Goal: Task Accomplishment & Management: Complete application form

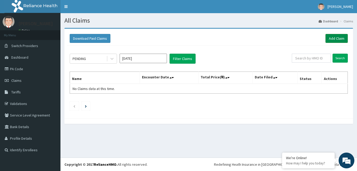
click at [333, 37] on link "Add Claim" at bounding box center [336, 38] width 22 height 9
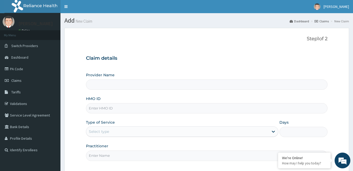
click at [125, 106] on input "HMO ID" at bounding box center [206, 108] width 241 height 10
type input "fmp/10201/b"
click at [133, 79] on div "Provider Name" at bounding box center [206, 80] width 241 height 17
click at [120, 130] on div "Select type" at bounding box center [177, 131] width 182 height 8
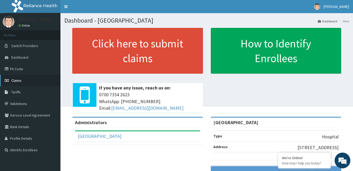
click at [28, 81] on link "Claims" at bounding box center [30, 81] width 60 height 12
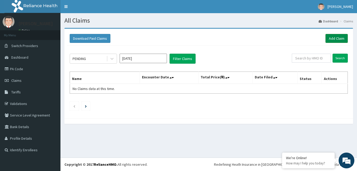
click at [338, 38] on link "Add Claim" at bounding box center [336, 38] width 22 height 9
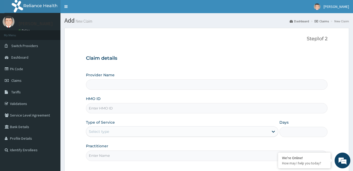
type input "[GEOGRAPHIC_DATA]"
click at [113, 107] on input "HMO ID" at bounding box center [206, 108] width 241 height 10
type input "fmp/10201/b"
click at [125, 132] on div "Select type" at bounding box center [177, 131] width 182 height 8
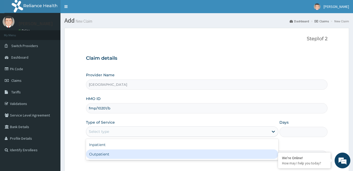
click at [120, 157] on div "Outpatient" at bounding box center [182, 153] width 192 height 9
type input "1"
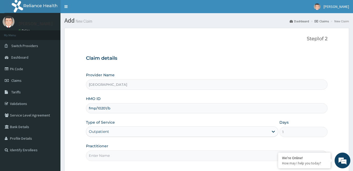
click at [139, 155] on input "Practitioner" at bounding box center [206, 155] width 241 height 10
type input "dr bamidele oluyole"
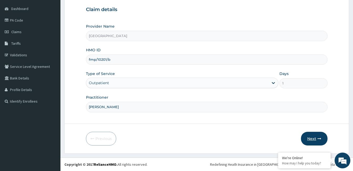
click at [314, 140] on button "Next" at bounding box center [314, 139] width 27 height 14
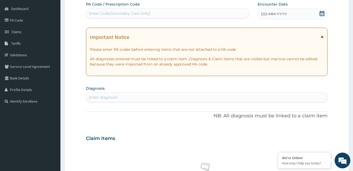
click at [322, 12] on icon at bounding box center [321, 13] width 5 height 5
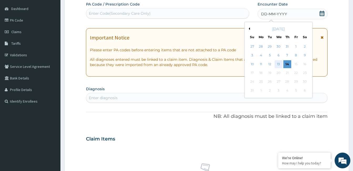
click at [278, 64] on div "13" at bounding box center [278, 64] width 8 height 8
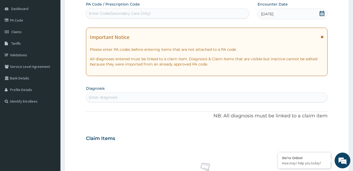
click at [145, 98] on div "Enter diagnosis" at bounding box center [206, 97] width 241 height 8
type input "malaria"
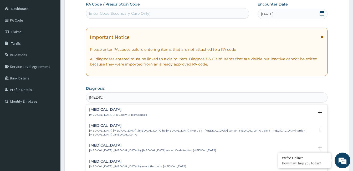
click at [94, 110] on h4 "Malaria" at bounding box center [118, 109] width 58 height 4
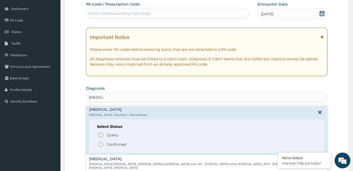
click at [101, 143] on icon "status option filled" at bounding box center [100, 144] width 6 height 6
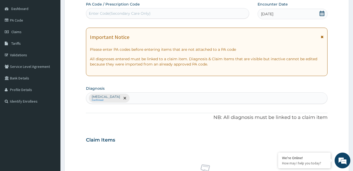
scroll to position [198, 0]
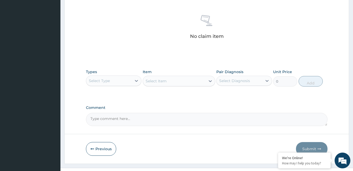
click at [122, 81] on div "Select Type" at bounding box center [108, 80] width 45 height 8
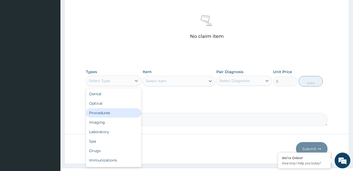
click at [122, 111] on div "Procedures" at bounding box center [113, 112] width 55 height 9
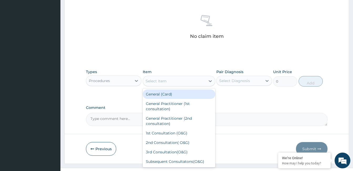
click at [189, 82] on div "Select Item" at bounding box center [174, 81] width 63 height 8
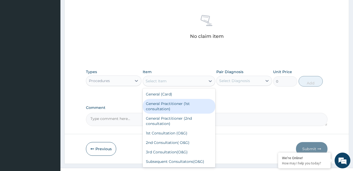
click at [188, 107] on div "General Practitioner (1st consultation)" at bounding box center [179, 106] width 73 height 15
type input "1500"
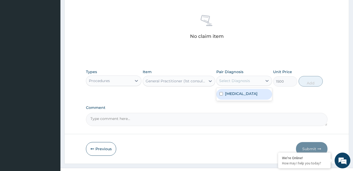
click at [257, 81] on div "Select Diagnosis" at bounding box center [238, 80] width 45 height 8
click at [256, 91] on div "Malaria" at bounding box center [243, 94] width 55 height 11
checkbox input "true"
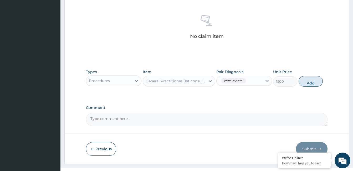
click at [312, 79] on button "Add" at bounding box center [310, 81] width 24 height 11
type input "0"
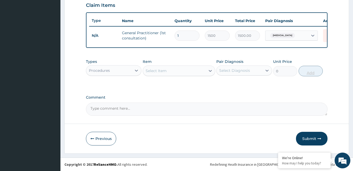
scroll to position [187, 0]
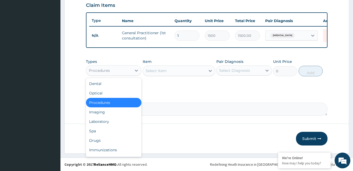
click at [114, 70] on div "Procedures" at bounding box center [108, 70] width 45 height 8
click at [118, 139] on div "Drugs" at bounding box center [113, 140] width 55 height 9
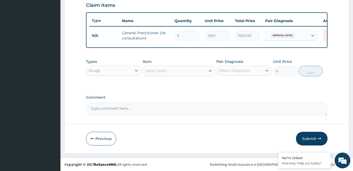
click at [172, 69] on div "Select Item" at bounding box center [174, 70] width 63 height 8
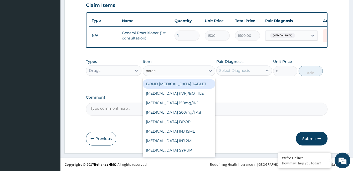
type input "parace"
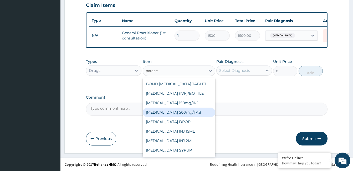
click at [199, 114] on div "PARACETAMOL 500mg/TAB" at bounding box center [179, 111] width 73 height 9
type input "5.25"
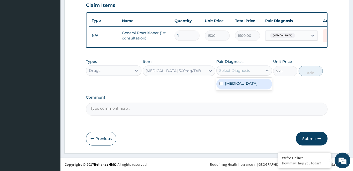
click at [245, 68] on div "Select Diagnosis" at bounding box center [234, 70] width 31 height 5
click at [250, 87] on div "Malaria" at bounding box center [243, 84] width 55 height 11
checkbox input "true"
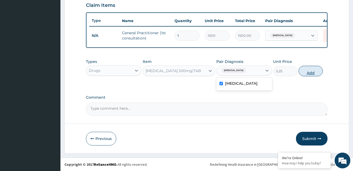
click at [308, 70] on button "Add" at bounding box center [310, 71] width 24 height 11
type input "0"
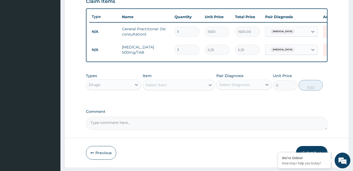
type input "18"
type input "94.50"
type input "18"
click at [168, 88] on div "Select Item" at bounding box center [174, 85] width 63 height 8
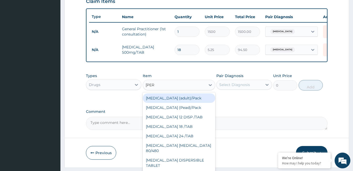
type input "coart"
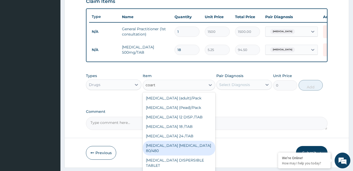
click at [183, 149] on div "COARTEM D TAB 80/480" at bounding box center [179, 148] width 73 height 15
type input "866.25"
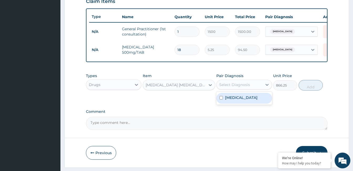
click at [246, 87] on div "Select Diagnosis" at bounding box center [234, 84] width 31 height 5
click at [249, 99] on div "Malaria" at bounding box center [243, 98] width 55 height 11
checkbox input "true"
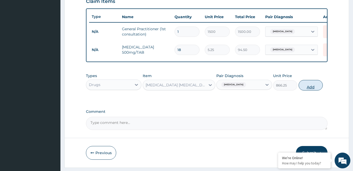
click at [315, 90] on button "Add" at bounding box center [310, 85] width 24 height 11
type input "0"
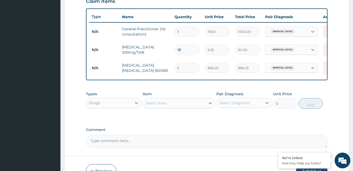
click at [165, 106] on div "Select Item" at bounding box center [156, 102] width 21 height 5
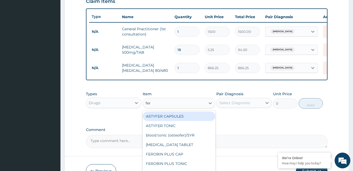
type input "ferr"
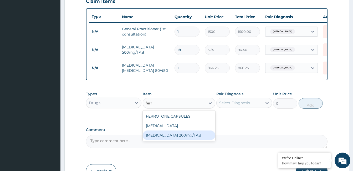
click at [192, 137] on div "FERROUS SULPHATE 200mg/TAB" at bounding box center [179, 134] width 73 height 9
type input "3.15"
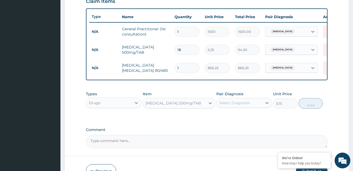
click at [247, 107] on div "Select Diagnosis" at bounding box center [238, 103] width 45 height 8
click at [250, 121] on div "Malaria" at bounding box center [243, 116] width 55 height 11
checkbox input "true"
click at [311, 104] on button "Add" at bounding box center [310, 103] width 24 height 11
type input "0"
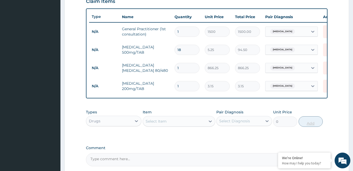
type input "15"
type input "47.25"
type input "15"
click at [170, 125] on div "Select Item" at bounding box center [174, 121] width 63 height 8
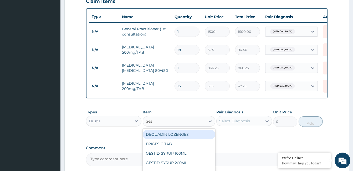
type input "gest"
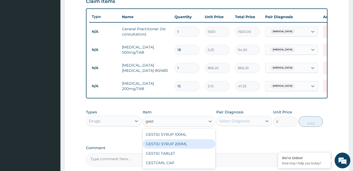
click at [180, 146] on div "GESTID SYRUP 200ML" at bounding box center [179, 143] width 73 height 9
type input "367.5"
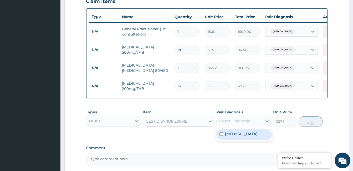
click at [244, 123] on div "Select Diagnosis" at bounding box center [234, 120] width 31 height 5
click at [255, 139] on div "Malaria" at bounding box center [243, 134] width 55 height 11
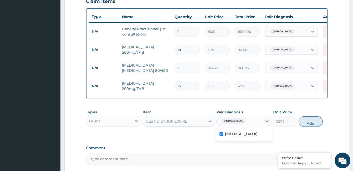
checkbox input "false"
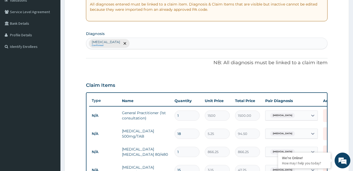
scroll to position [103, 0]
click at [142, 43] on div "Malaria Confirmed" at bounding box center [206, 43] width 241 height 11
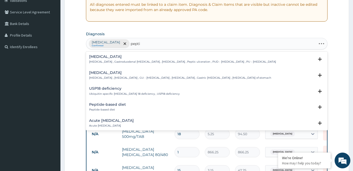
type input "peptic"
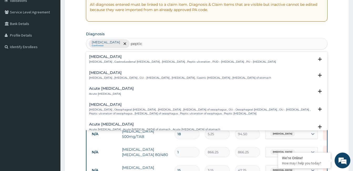
click at [102, 58] on h4 "Peptic ulcer" at bounding box center [182, 57] width 187 height 4
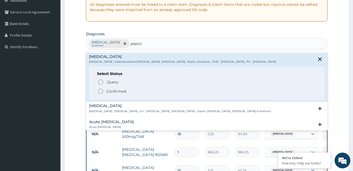
click at [101, 90] on icon "status option filled" at bounding box center [100, 91] width 6 height 6
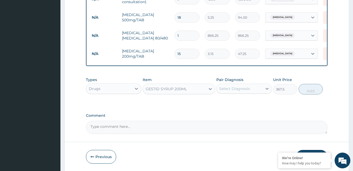
scroll to position [241, 0]
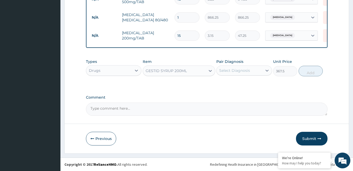
click at [237, 69] on div "Select Diagnosis" at bounding box center [234, 70] width 31 height 5
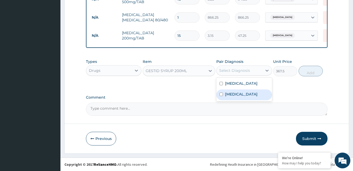
click at [239, 94] on label "Peptic ulcer" at bounding box center [241, 93] width 33 height 5
checkbox input "true"
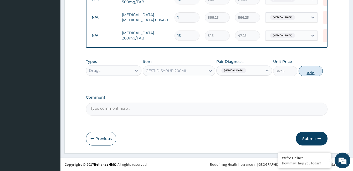
click at [315, 69] on button "Add" at bounding box center [310, 71] width 24 height 11
type input "0"
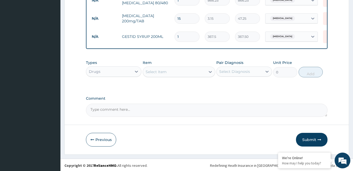
scroll to position [260, 0]
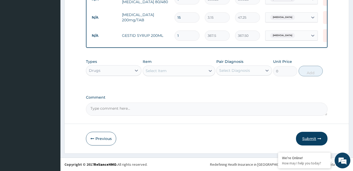
click at [314, 135] on button "Submit" at bounding box center [312, 139] width 32 height 14
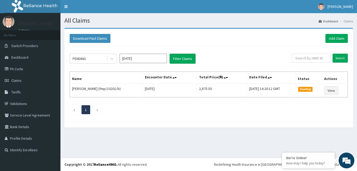
click at [314, 134] on section "Download Paid Claims Add Claim × Note you can only download claims within a max…" at bounding box center [208, 80] width 296 height 113
